Goal: Task Accomplishment & Management: Manage account settings

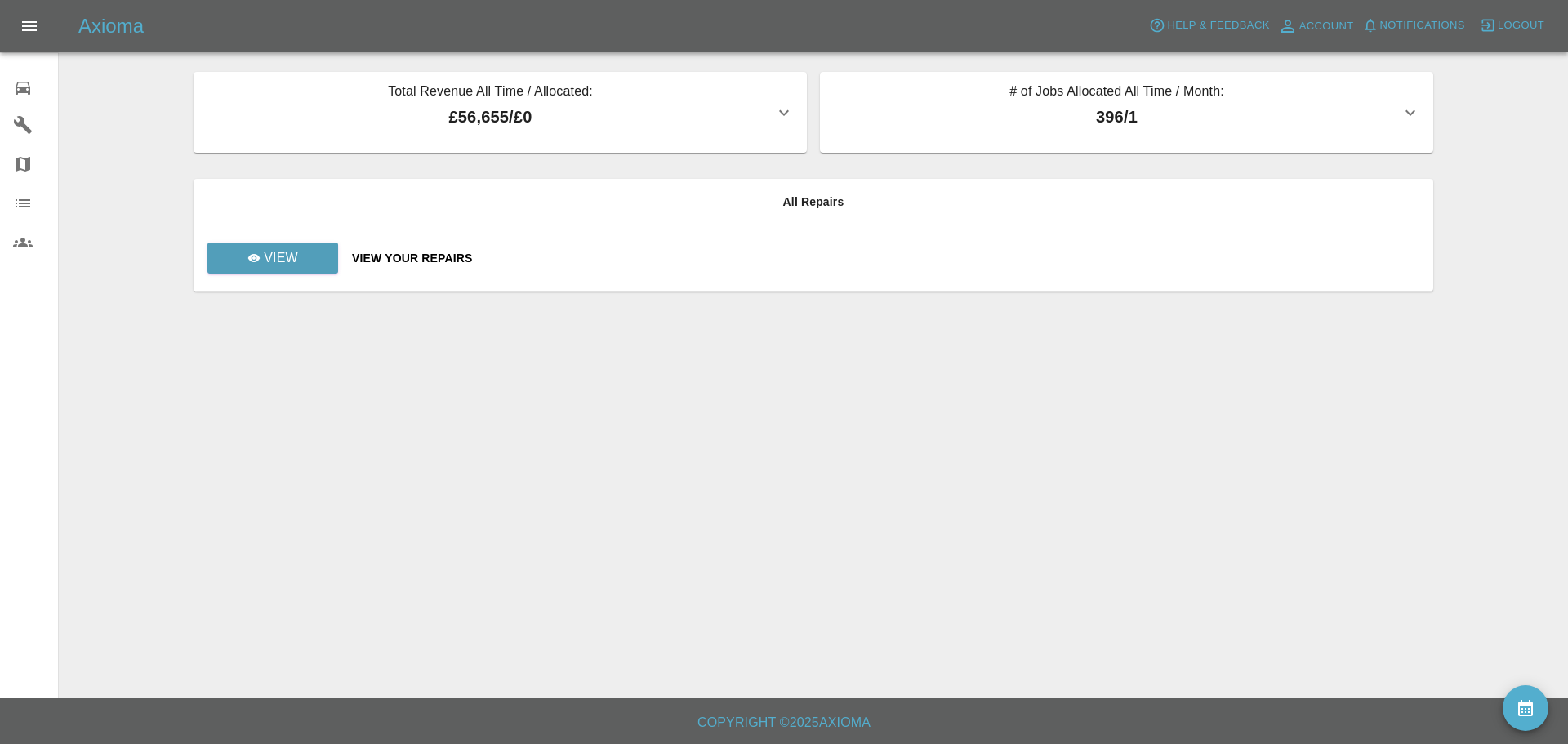
click at [16, 85] on icon at bounding box center [23, 88] width 20 height 20
click at [23, 85] on icon at bounding box center [23, 88] width 20 height 20
click at [422, 256] on div "View Your Repairs" at bounding box center [886, 258] width 1069 height 17
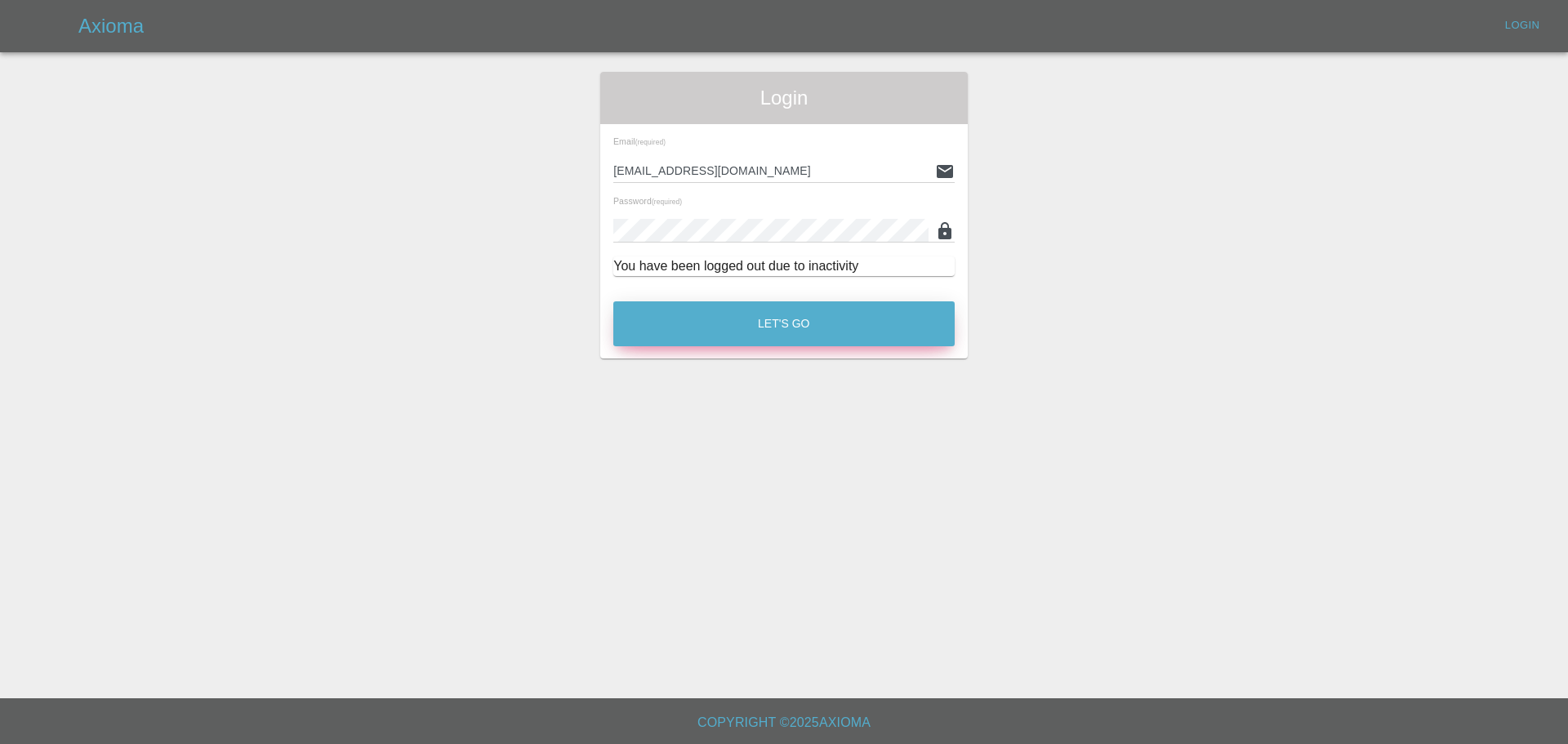
click at [778, 324] on button "Let's Go" at bounding box center [784, 324] width 341 height 45
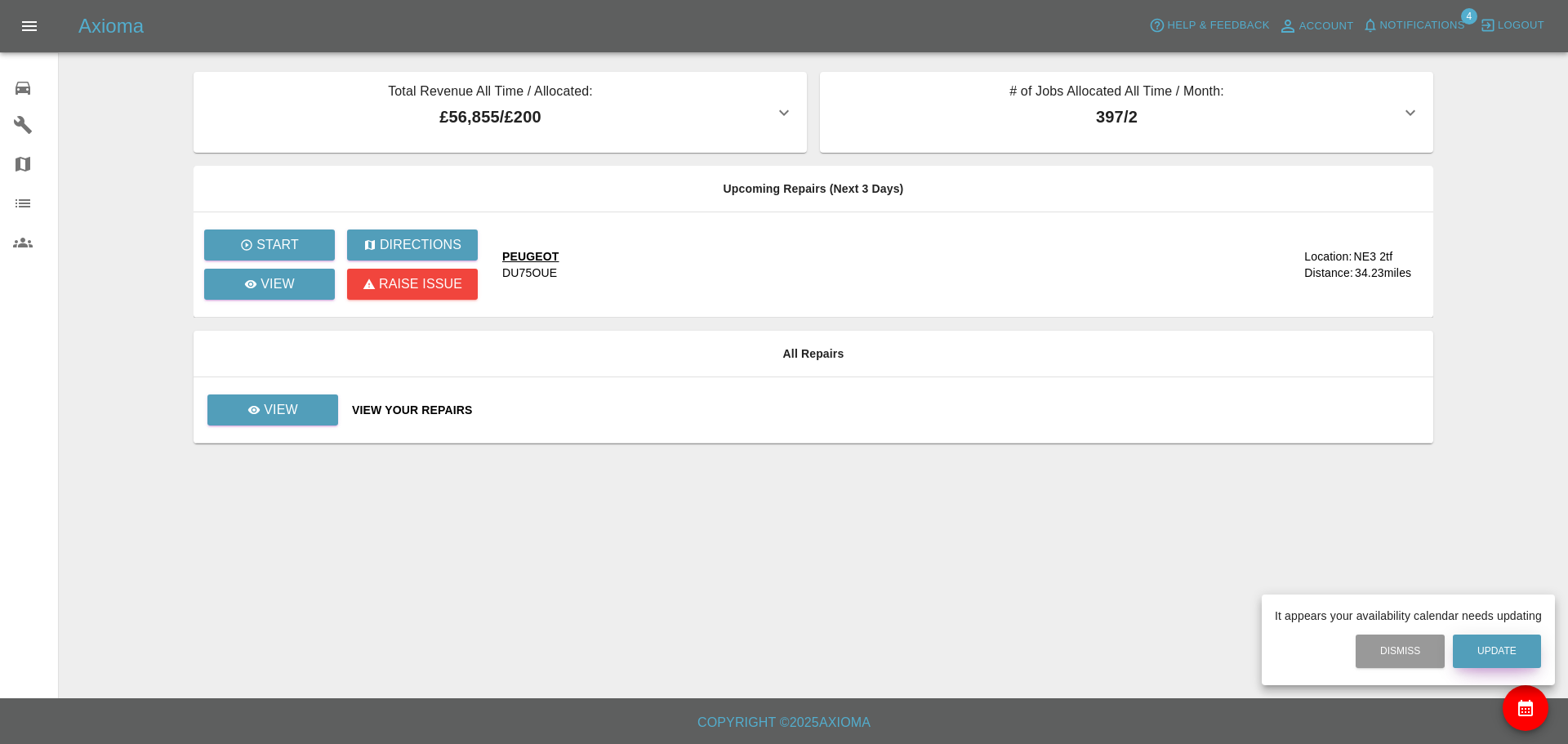
click at [1487, 645] on button "Update" at bounding box center [1497, 651] width 88 height 33
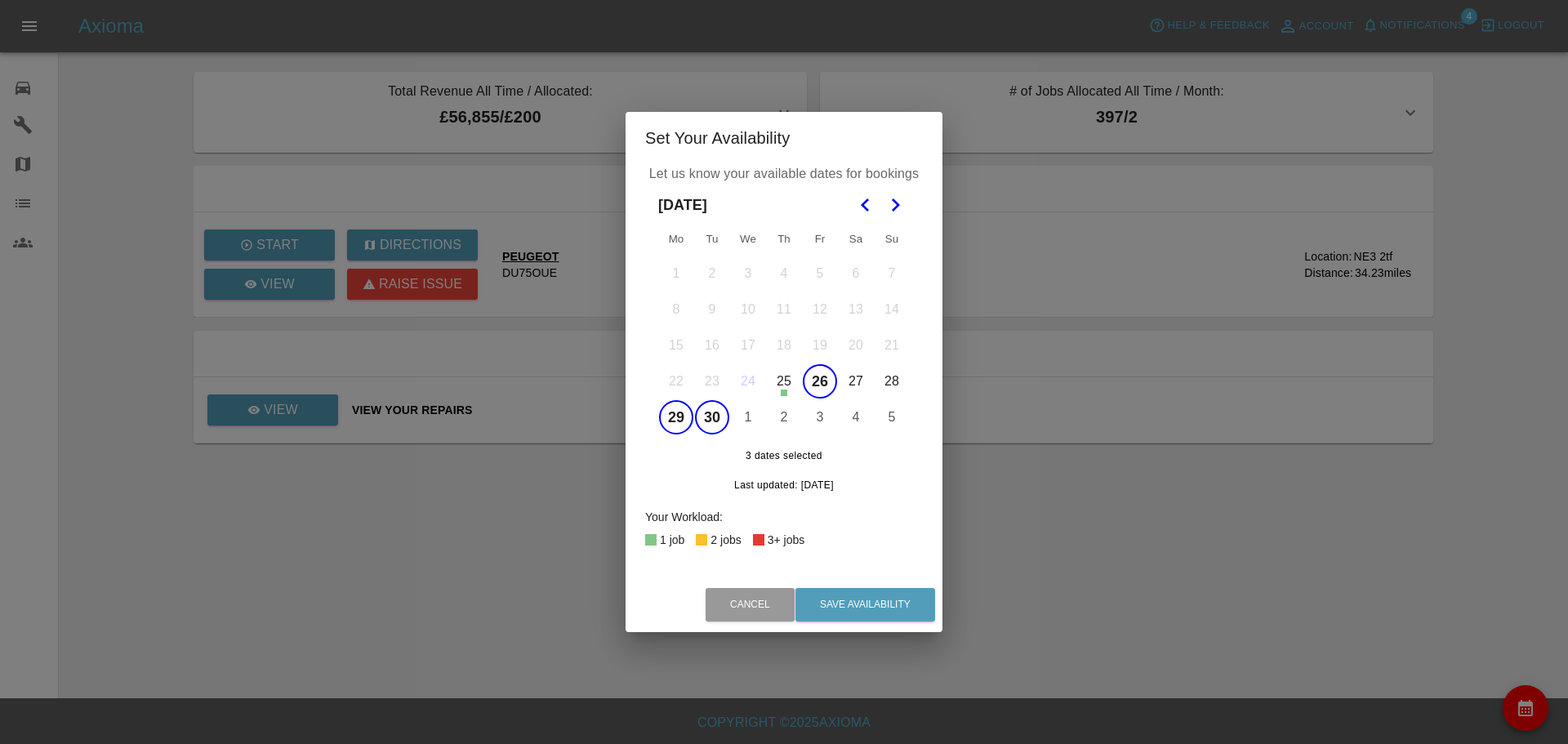
click at [898, 201] on icon "Go to the Next Month" at bounding box center [896, 205] width 20 height 20
click at [900, 207] on icon "Go to the Next Month" at bounding box center [896, 205] width 20 height 20
click at [866, 203] on icon "Go to the Previous Month" at bounding box center [866, 205] width 20 height 20
click at [752, 271] on button "1" at bounding box center [748, 273] width 34 height 34
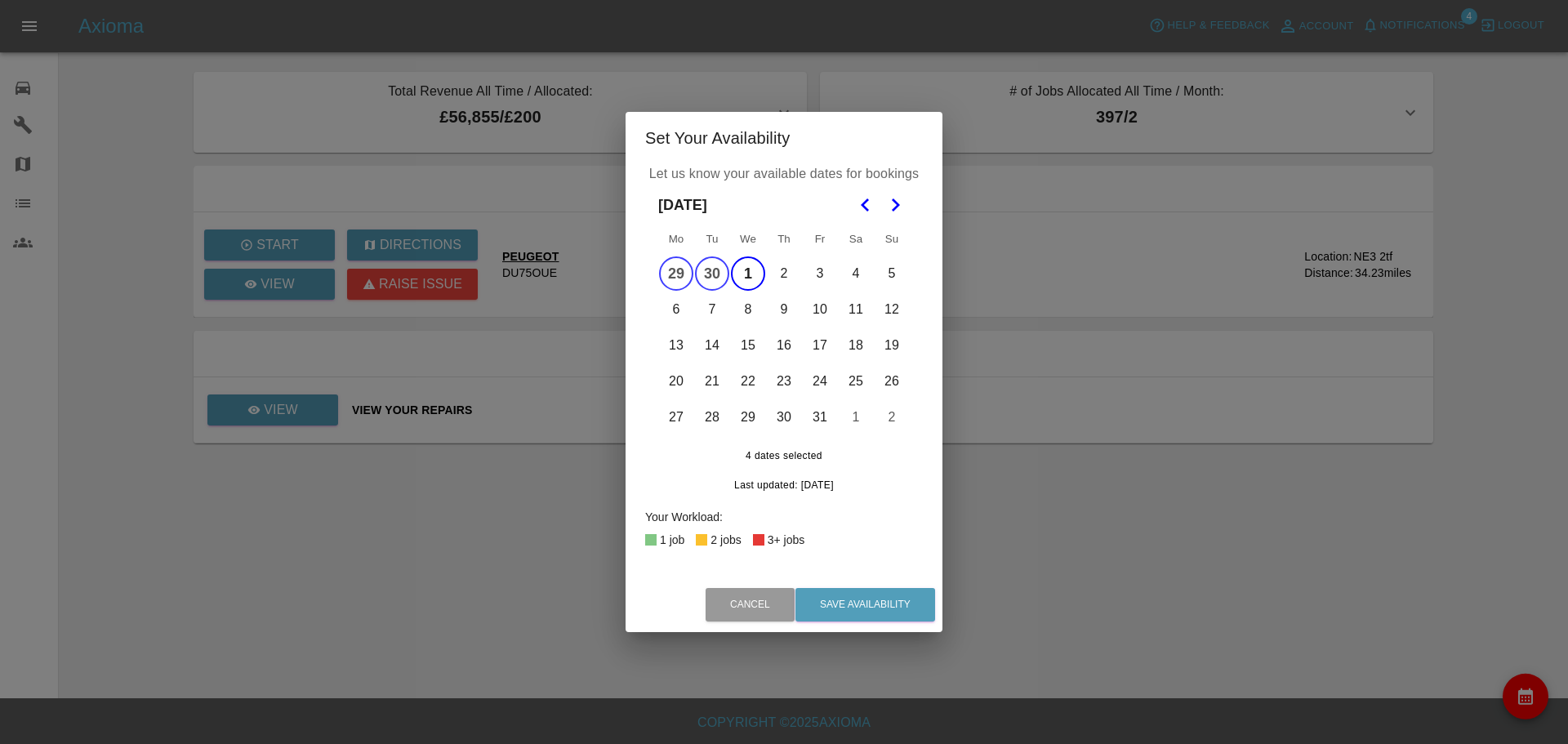
click at [748, 303] on button "8" at bounding box center [748, 309] width 34 height 34
click at [748, 332] on button "15" at bounding box center [748, 345] width 34 height 34
click at [750, 373] on button "22" at bounding box center [748, 381] width 34 height 34
click at [746, 415] on button "29" at bounding box center [748, 417] width 34 height 34
click at [678, 309] on button "6" at bounding box center [675, 309] width 34 height 34
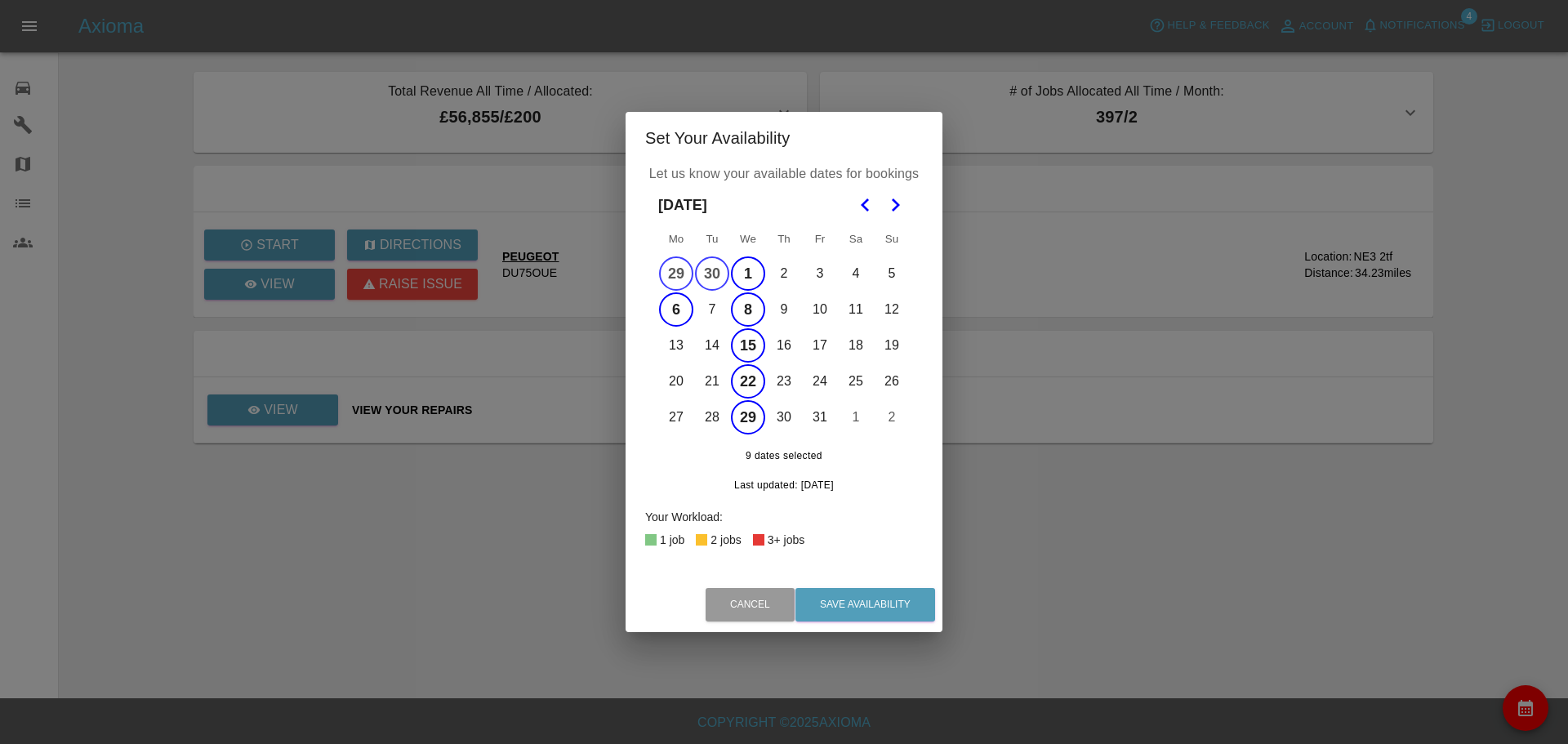
click at [675, 340] on button "13" at bounding box center [675, 345] width 34 height 34
click at [676, 378] on button "20" at bounding box center [675, 381] width 34 height 34
click at [675, 423] on button "27" at bounding box center [675, 417] width 34 height 34
click at [710, 310] on button "7" at bounding box center [712, 309] width 34 height 34
click at [715, 343] on button "14" at bounding box center [712, 345] width 34 height 34
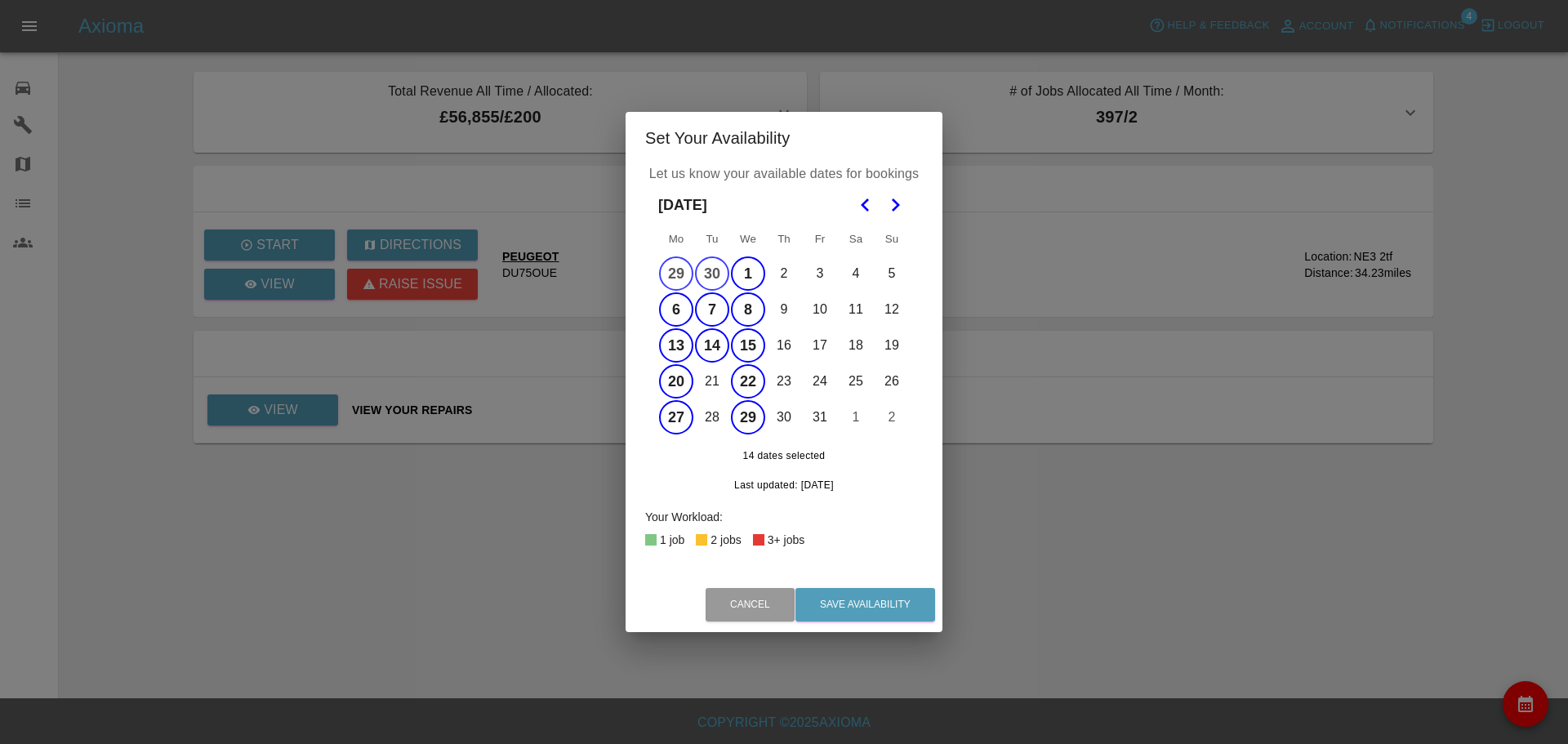
drag, startPoint x: 715, startPoint y: 343, endPoint x: 712, endPoint y: 380, distance: 37.1
click at [712, 380] on button "21" at bounding box center [712, 381] width 34 height 34
click at [712, 418] on button "28" at bounding box center [712, 417] width 34 height 34
click at [784, 414] on button "30" at bounding box center [784, 417] width 34 height 34
click at [781, 388] on button "23" at bounding box center [784, 381] width 34 height 34
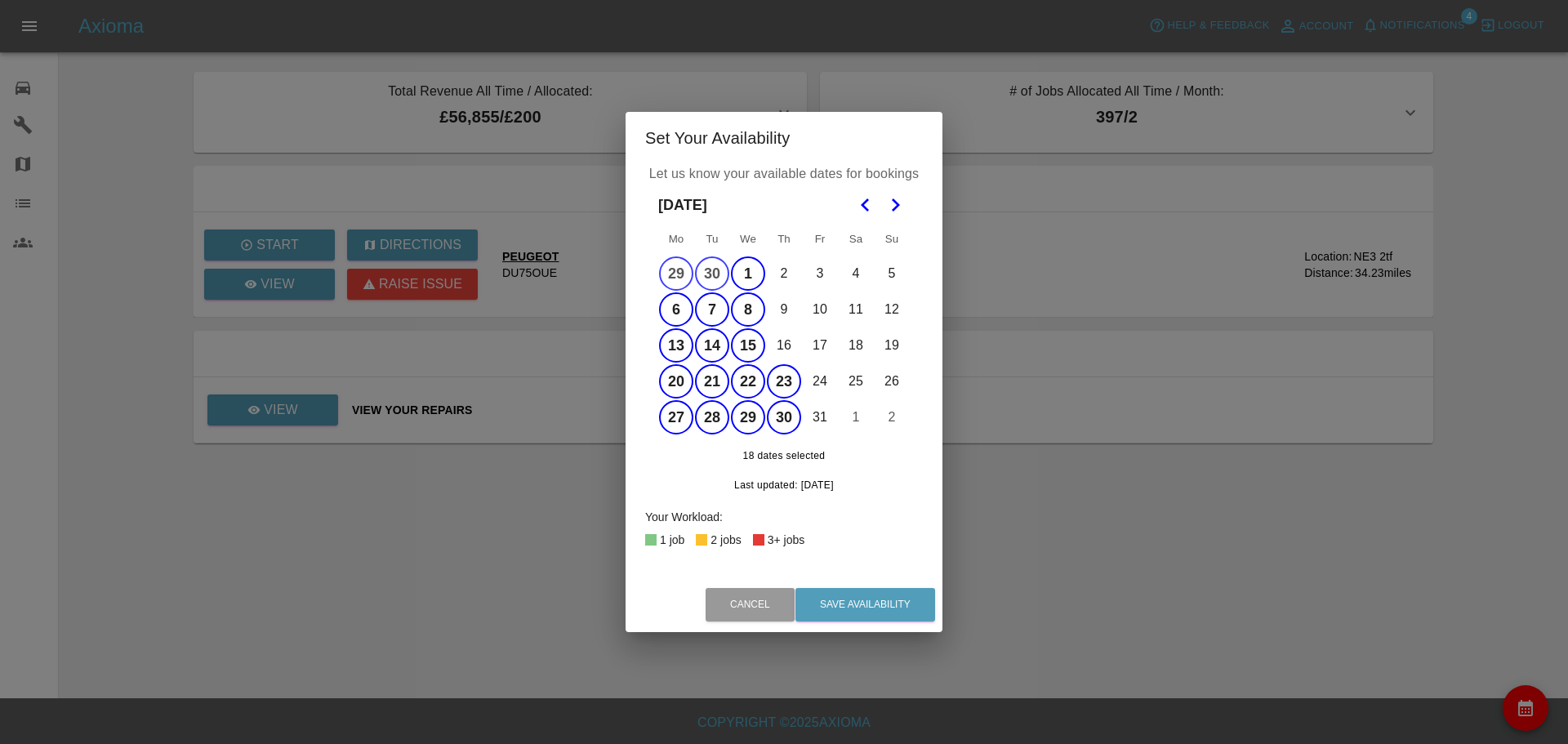
click at [783, 345] on button "16" at bounding box center [784, 345] width 34 height 34
click at [784, 303] on button "9" at bounding box center [784, 309] width 34 height 34
click at [780, 264] on button "2" at bounding box center [784, 273] width 34 height 34
click at [815, 408] on button "31" at bounding box center [820, 417] width 34 height 34
click at [821, 378] on button "24" at bounding box center [820, 381] width 34 height 34
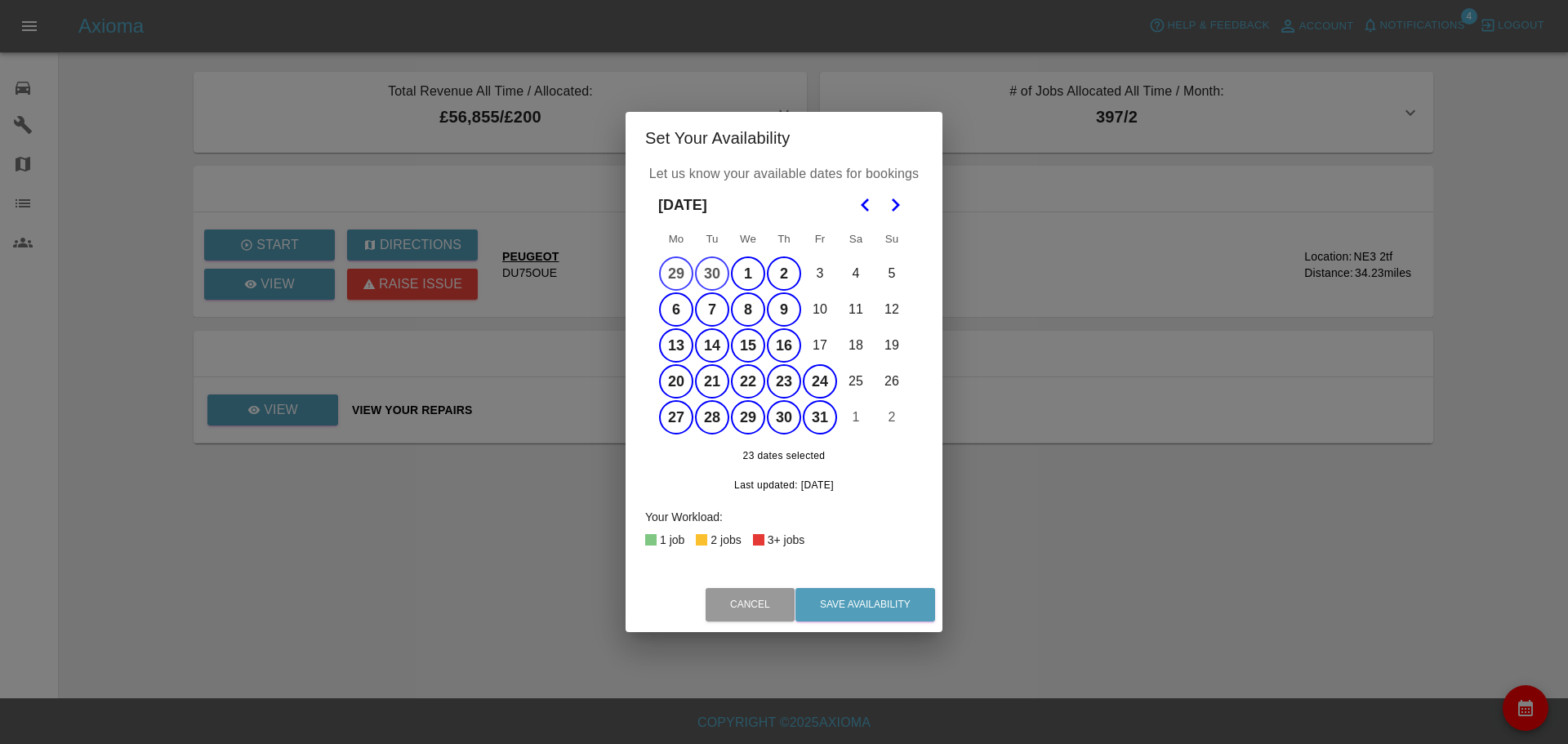
click at [818, 335] on button "17" at bounding box center [820, 345] width 34 height 34
click at [822, 297] on button "10" at bounding box center [820, 309] width 34 height 34
click at [818, 262] on button "3" at bounding box center [820, 273] width 34 height 34
click at [876, 602] on button "Save Availability" at bounding box center [865, 604] width 140 height 33
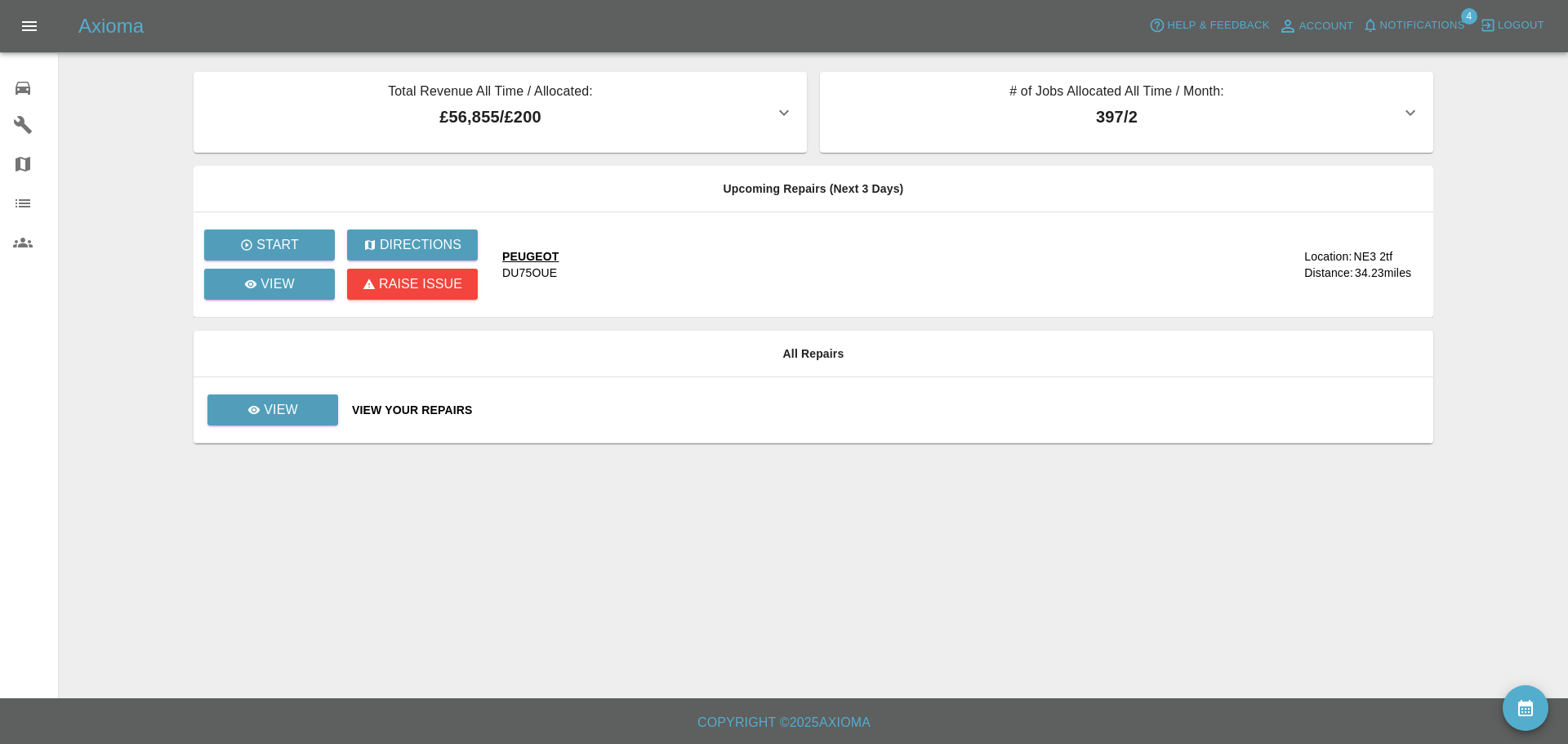
click at [27, 84] on icon at bounding box center [23, 88] width 20 height 20
click at [438, 412] on div "View Your Repairs" at bounding box center [886, 410] width 1069 height 17
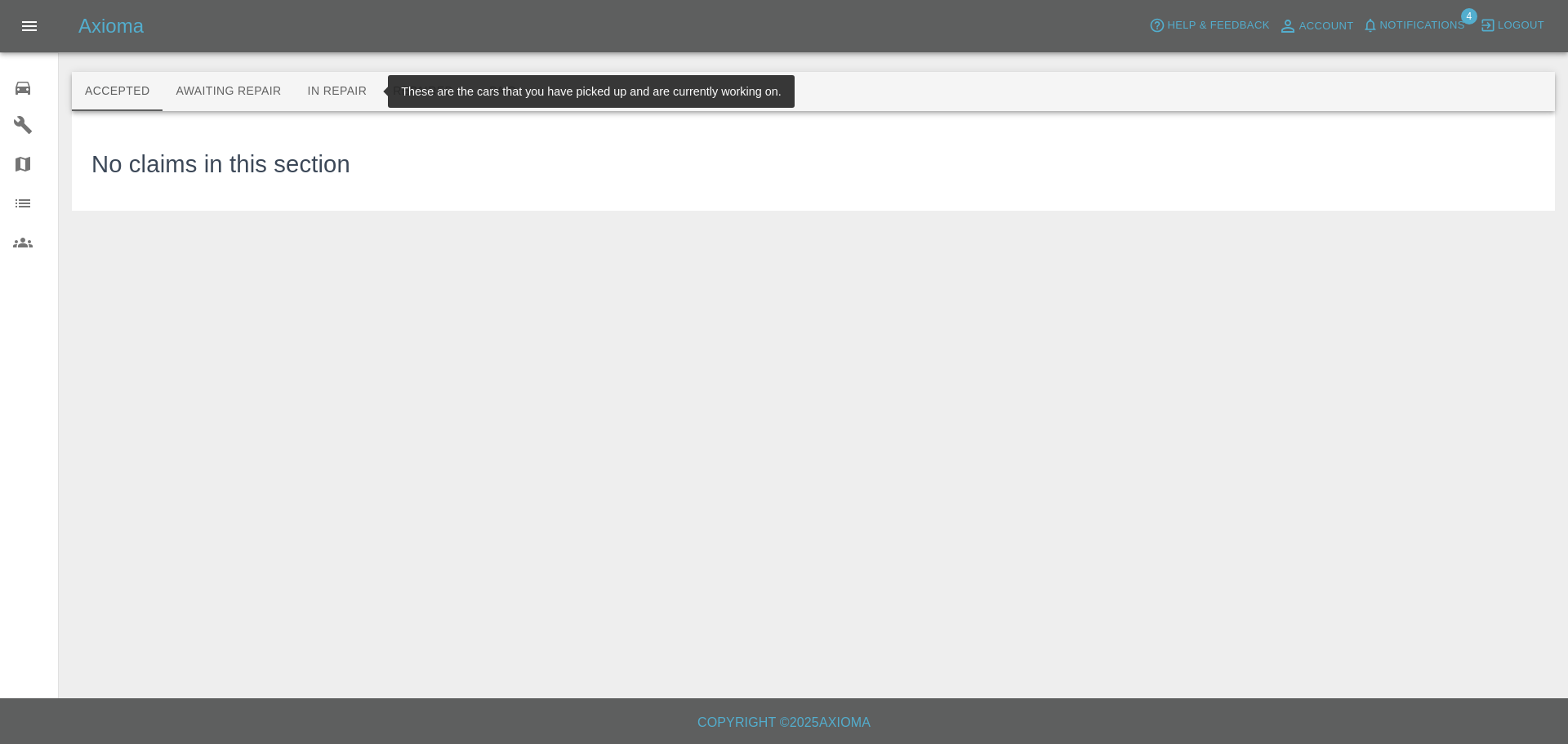
click at [350, 89] on button "In Repair" at bounding box center [337, 91] width 86 height 39
click at [239, 88] on button "Awaiting Repair" at bounding box center [228, 91] width 132 height 39
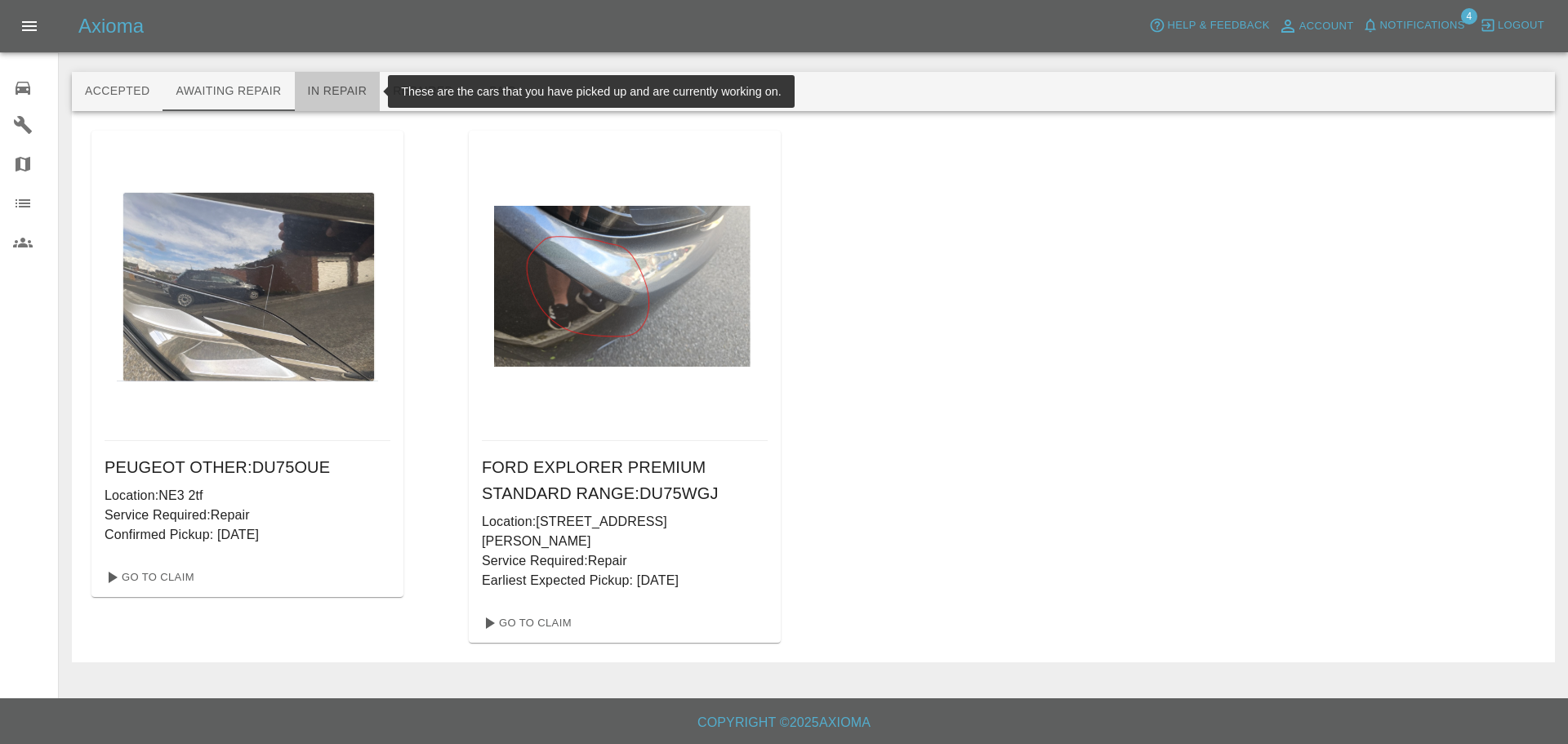
click at [335, 89] on button "In Repair" at bounding box center [337, 91] width 86 height 39
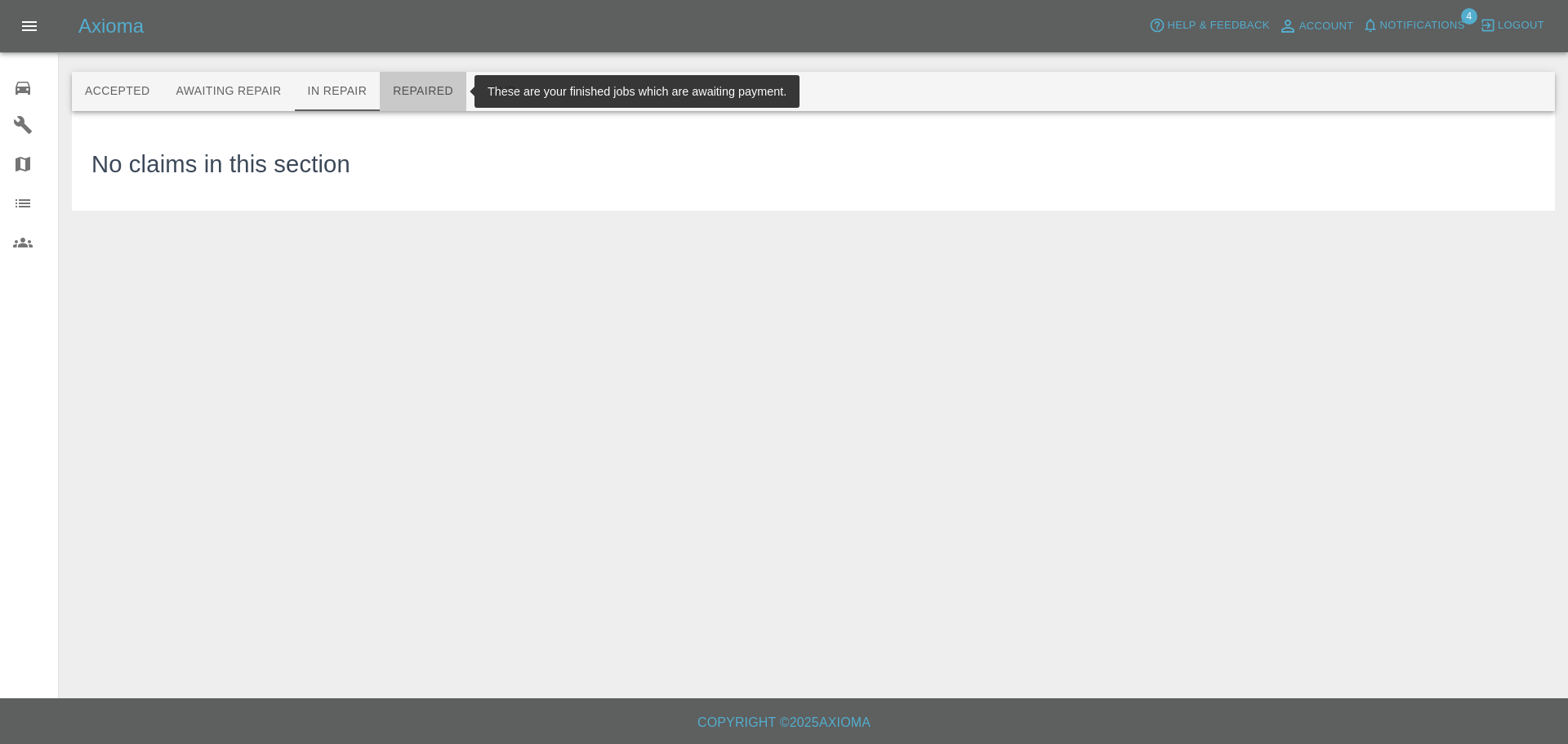
click at [427, 92] on button "Repaired" at bounding box center [423, 91] width 87 height 39
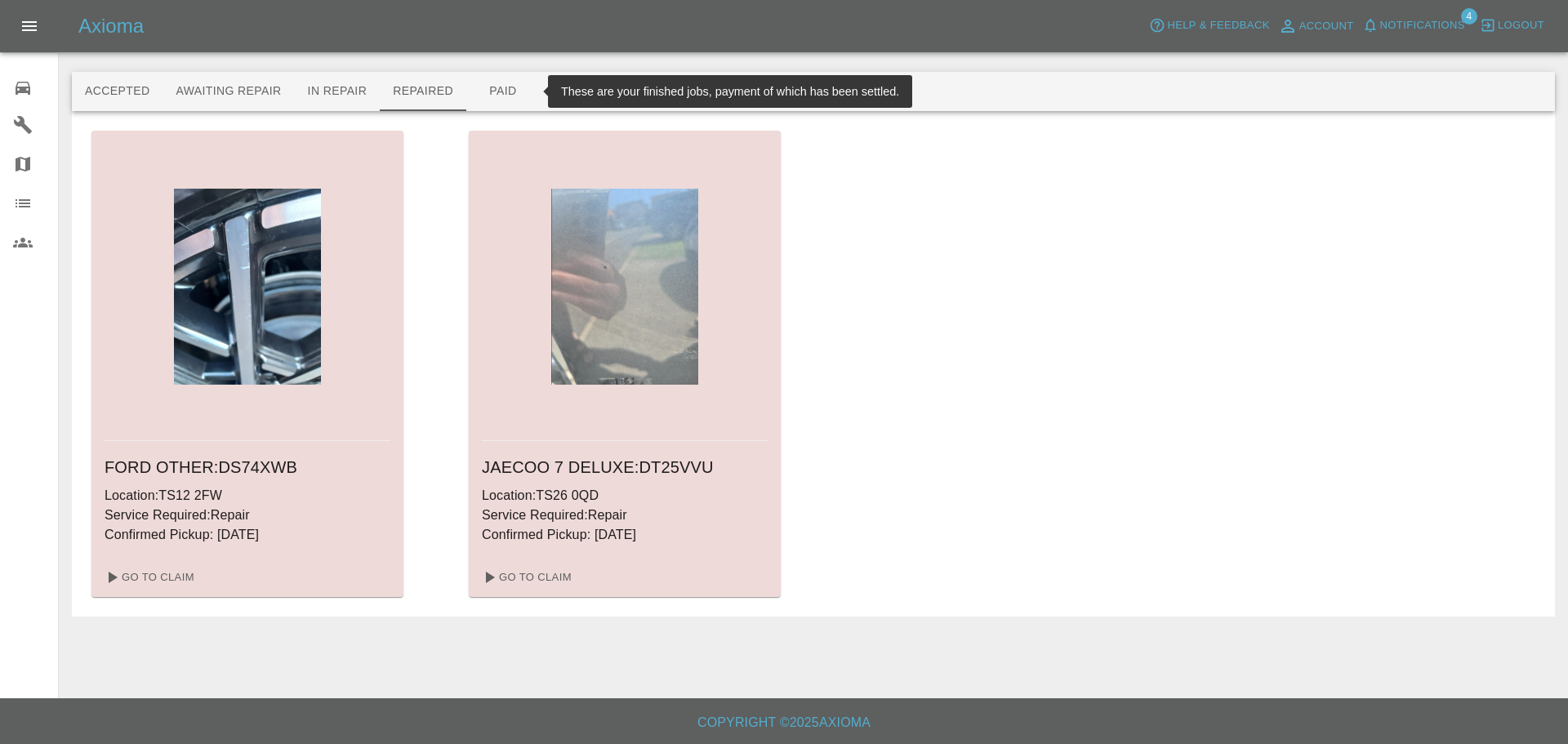
click at [503, 89] on button "Paid" at bounding box center [502, 91] width 74 height 39
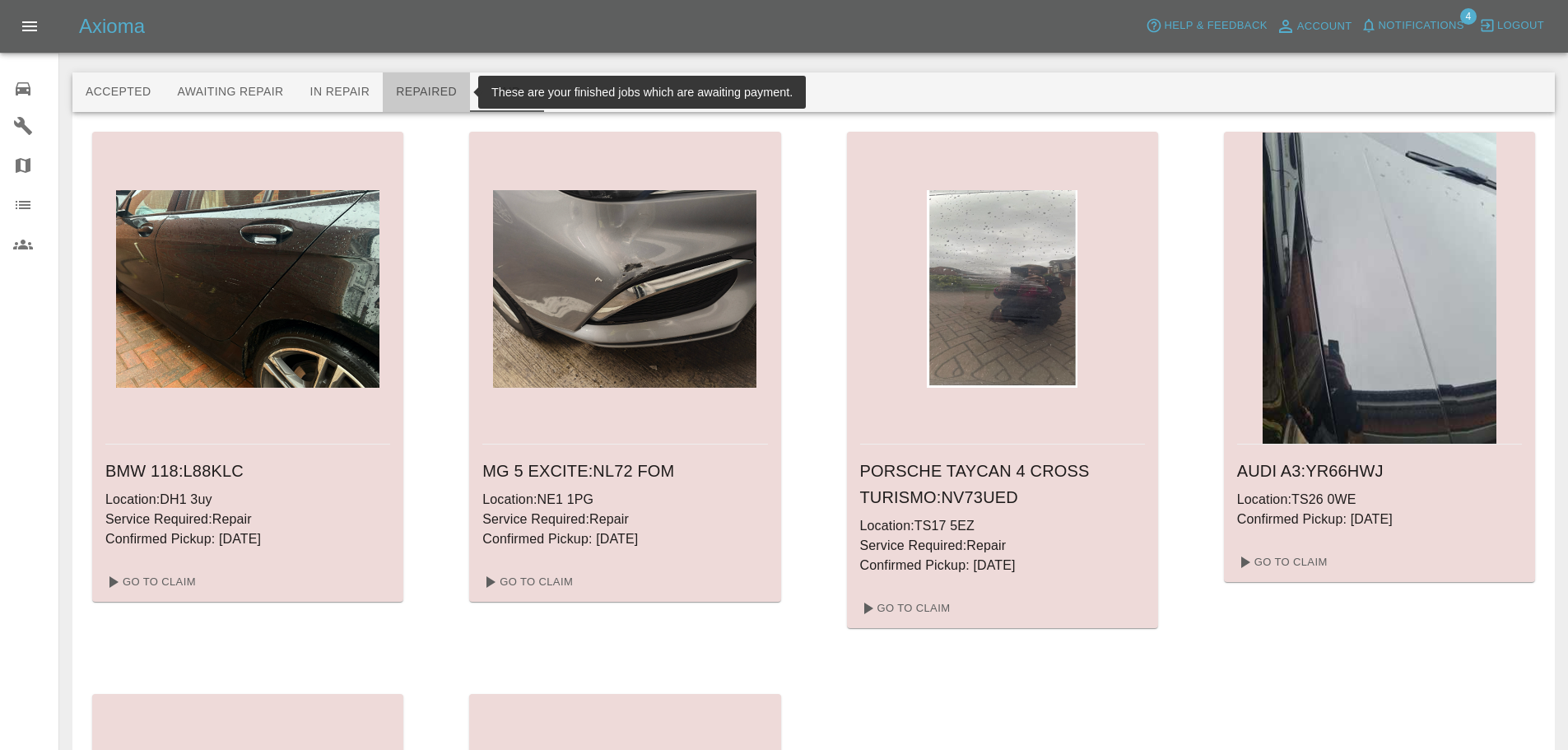
click at [430, 94] on button "Repaired" at bounding box center [426, 92] width 87 height 40
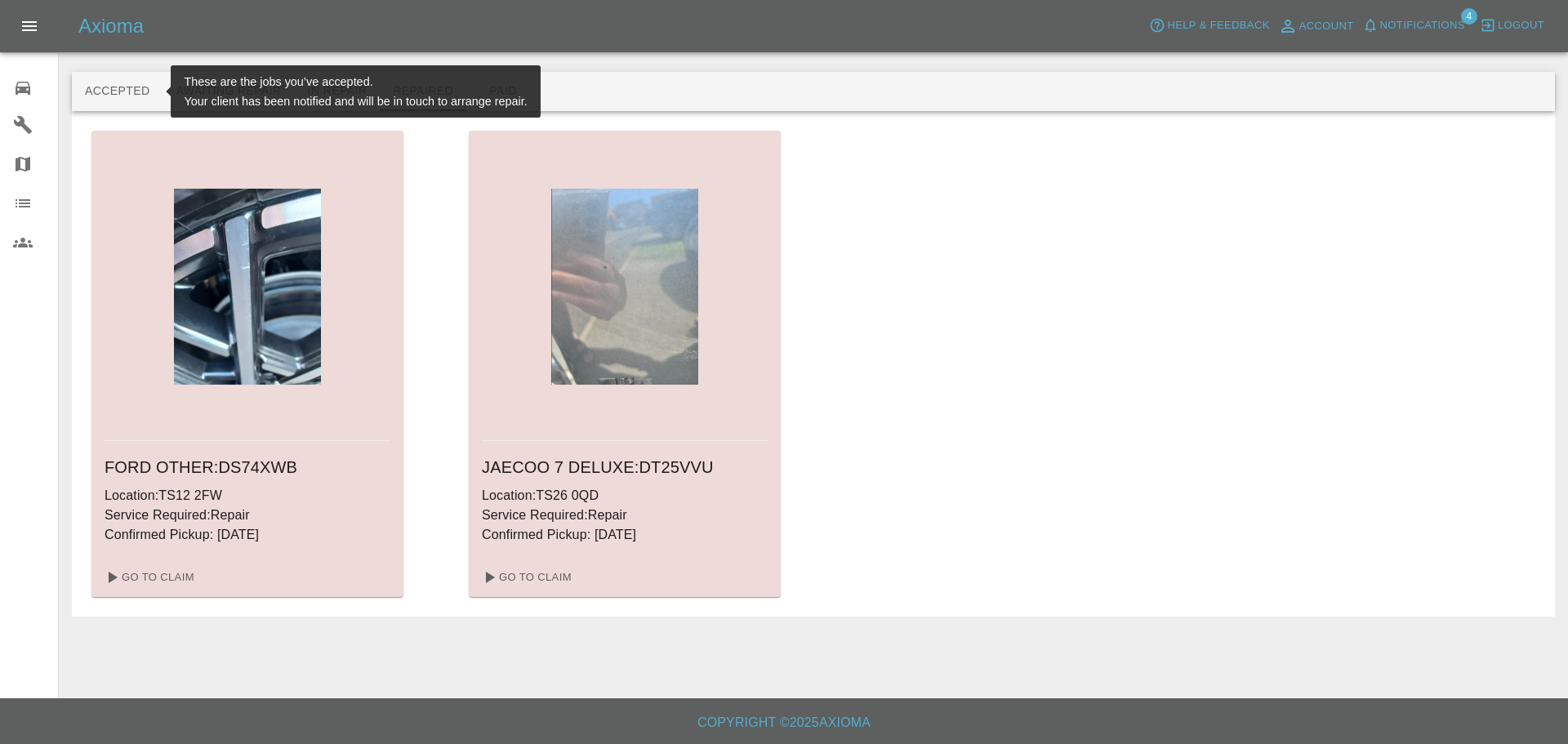
click at [122, 92] on button "Accepted" at bounding box center [117, 91] width 90 height 39
